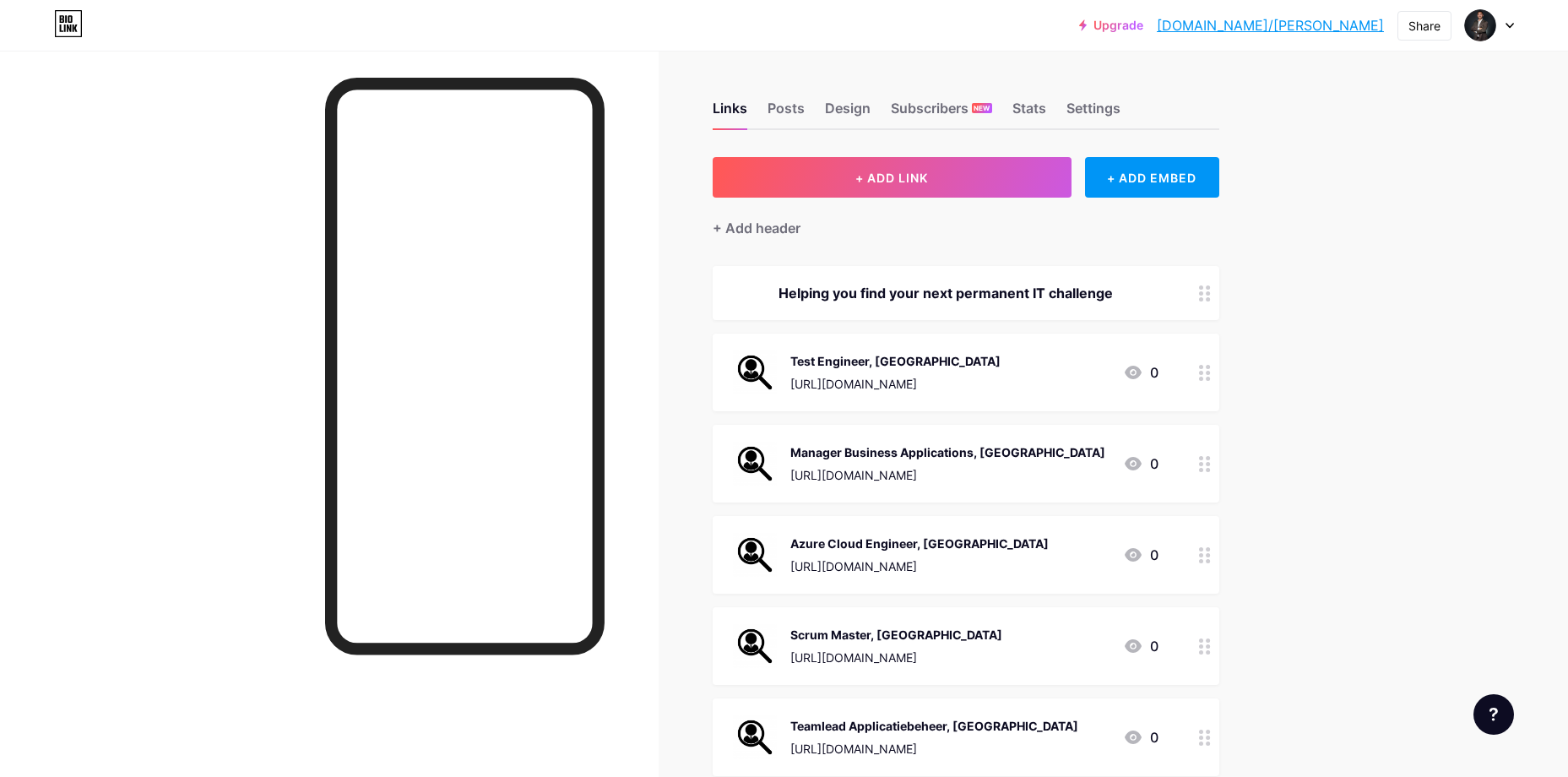
click at [967, 366] on div "Test Engineer, [GEOGRAPHIC_DATA]" at bounding box center [895, 361] width 210 height 18
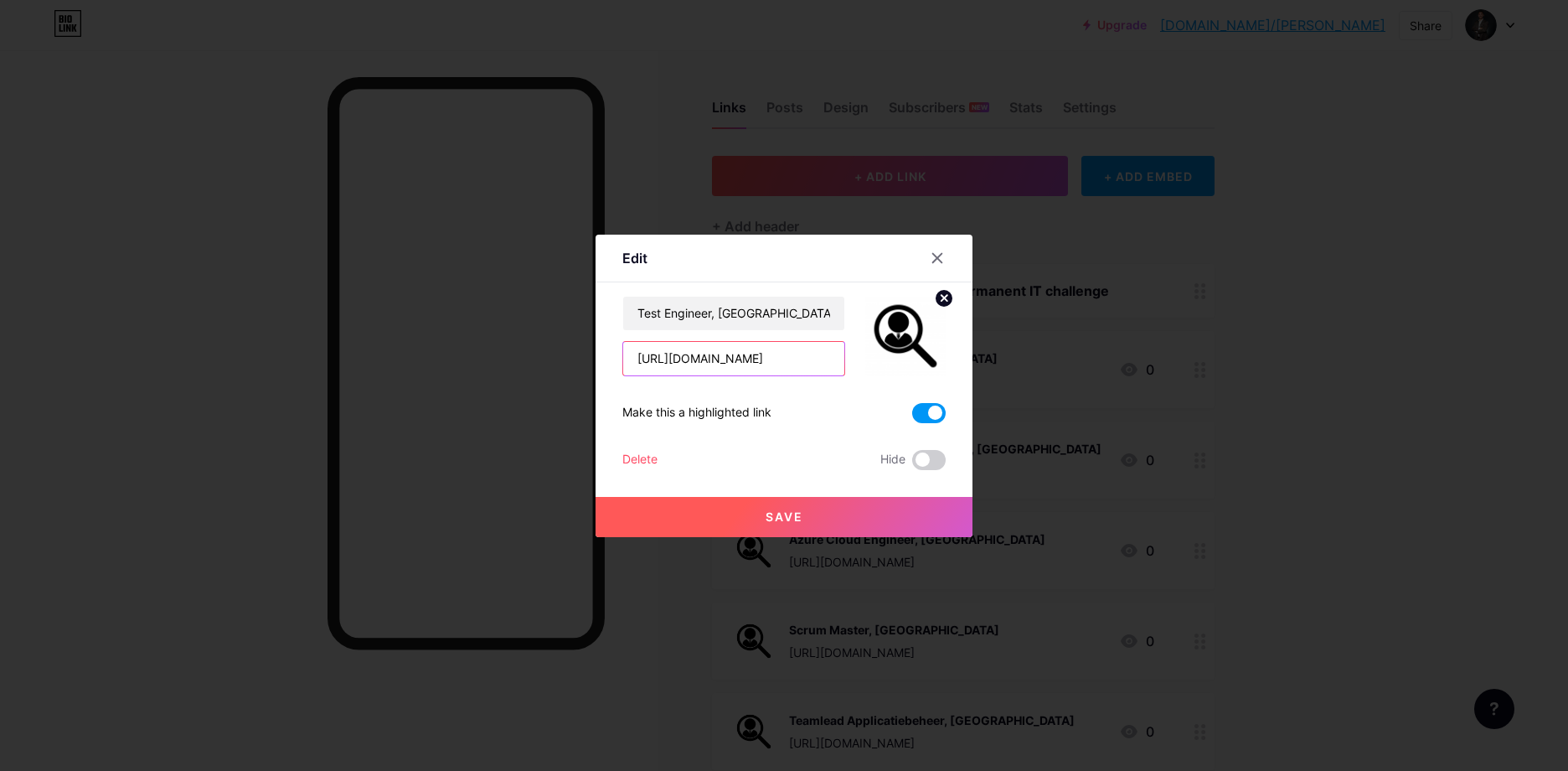
click at [722, 346] on input "[URL][DOMAIN_NAME]" at bounding box center [734, 358] width 221 height 34
click at [934, 264] on icon at bounding box center [937, 259] width 14 height 14
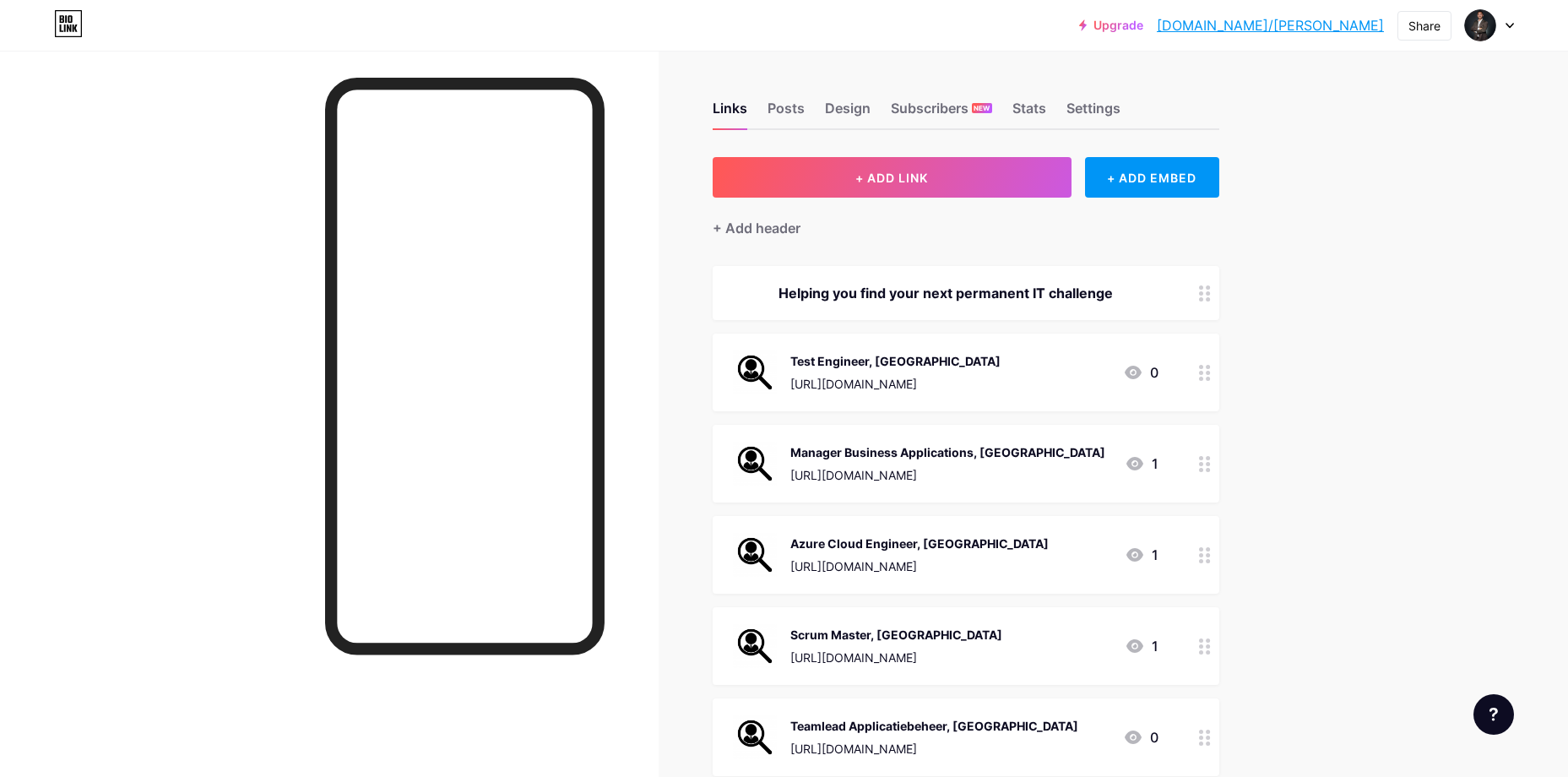
drag, startPoint x: 852, startPoint y: 3, endPoint x: 681, endPoint y: 435, distance: 464.6
click at [681, 435] on div "Links Posts Design Subscribers NEW Stats Settings + ADD LINK + ADD EMBED + Add …" at bounding box center [644, 562] width 1290 height 1024
